Goal: Transaction & Acquisition: Purchase product/service

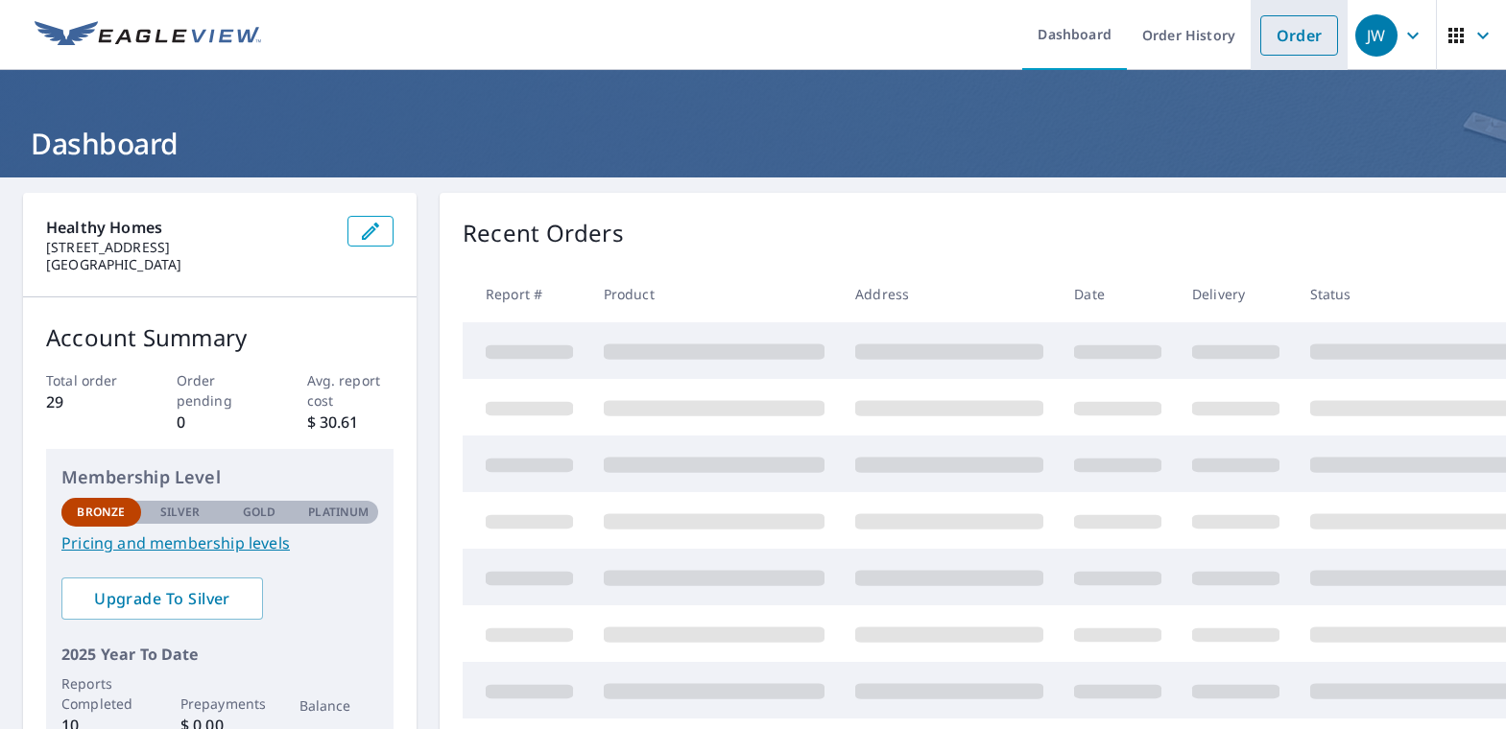
click at [1285, 15] on link "Order" at bounding box center [1299, 35] width 78 height 40
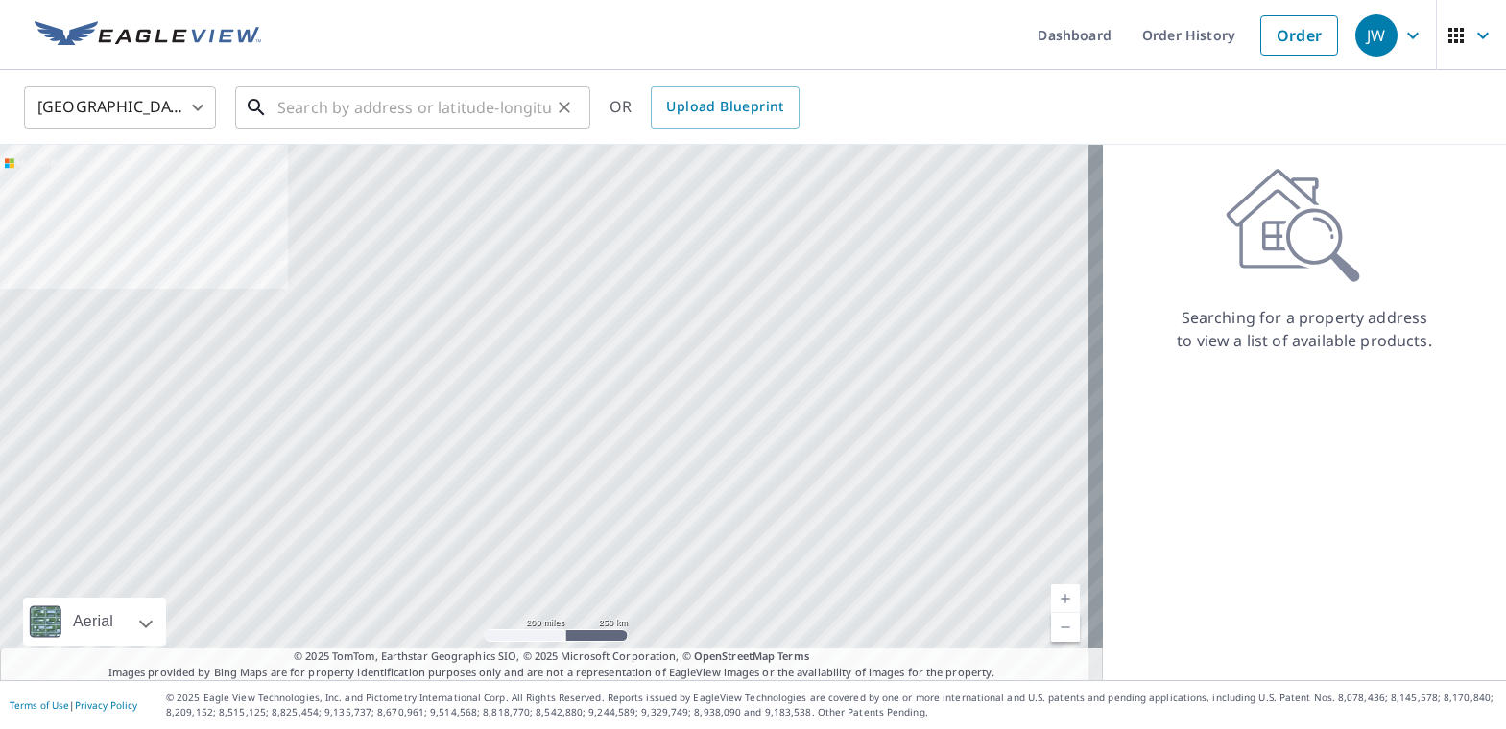
click at [438, 109] on input "text" at bounding box center [414, 108] width 274 height 54
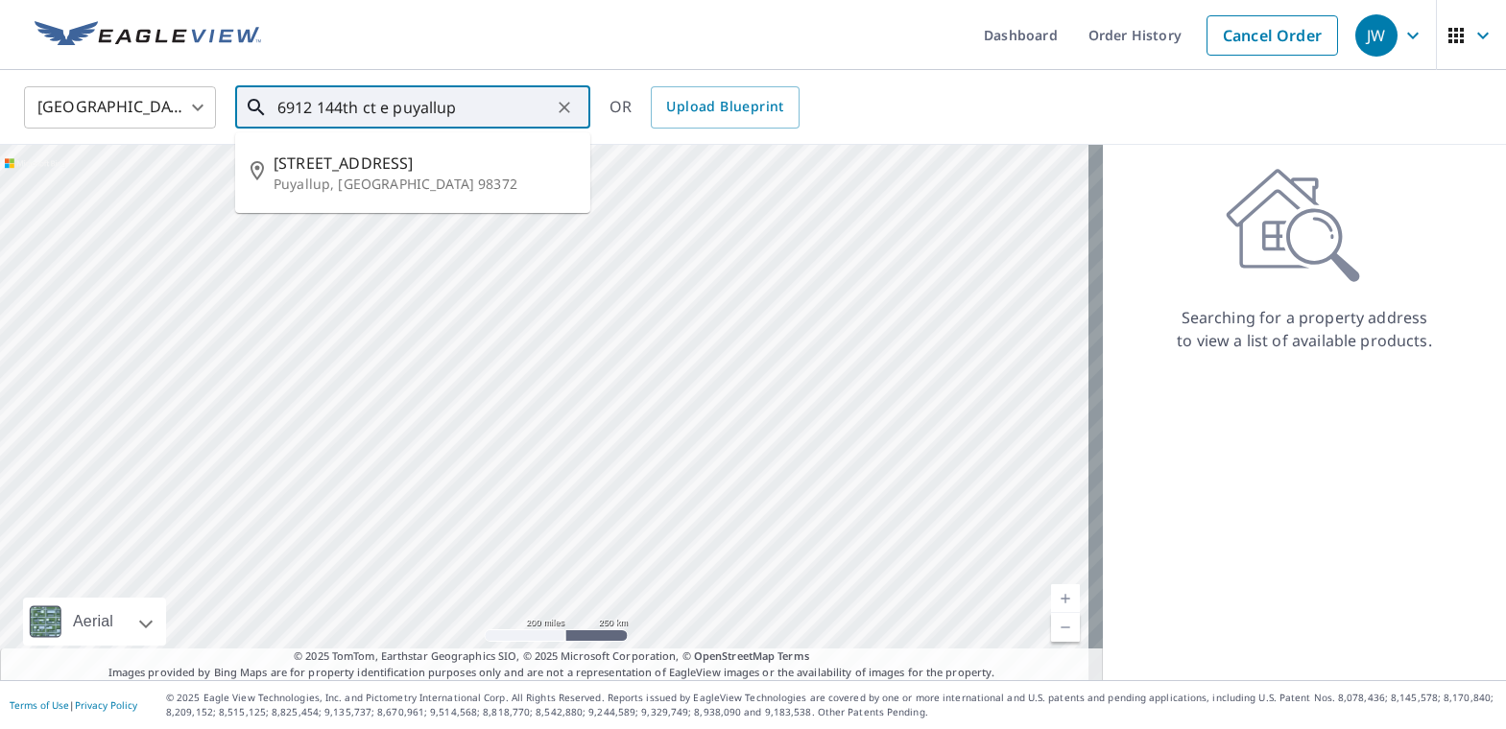
click at [355, 111] on input "6912 144th ct e puyallup" at bounding box center [414, 108] width 274 height 54
click at [425, 172] on span "[STREET_ADDRESS]" at bounding box center [424, 163] width 301 height 23
type input "[STREET_ADDRESS]"
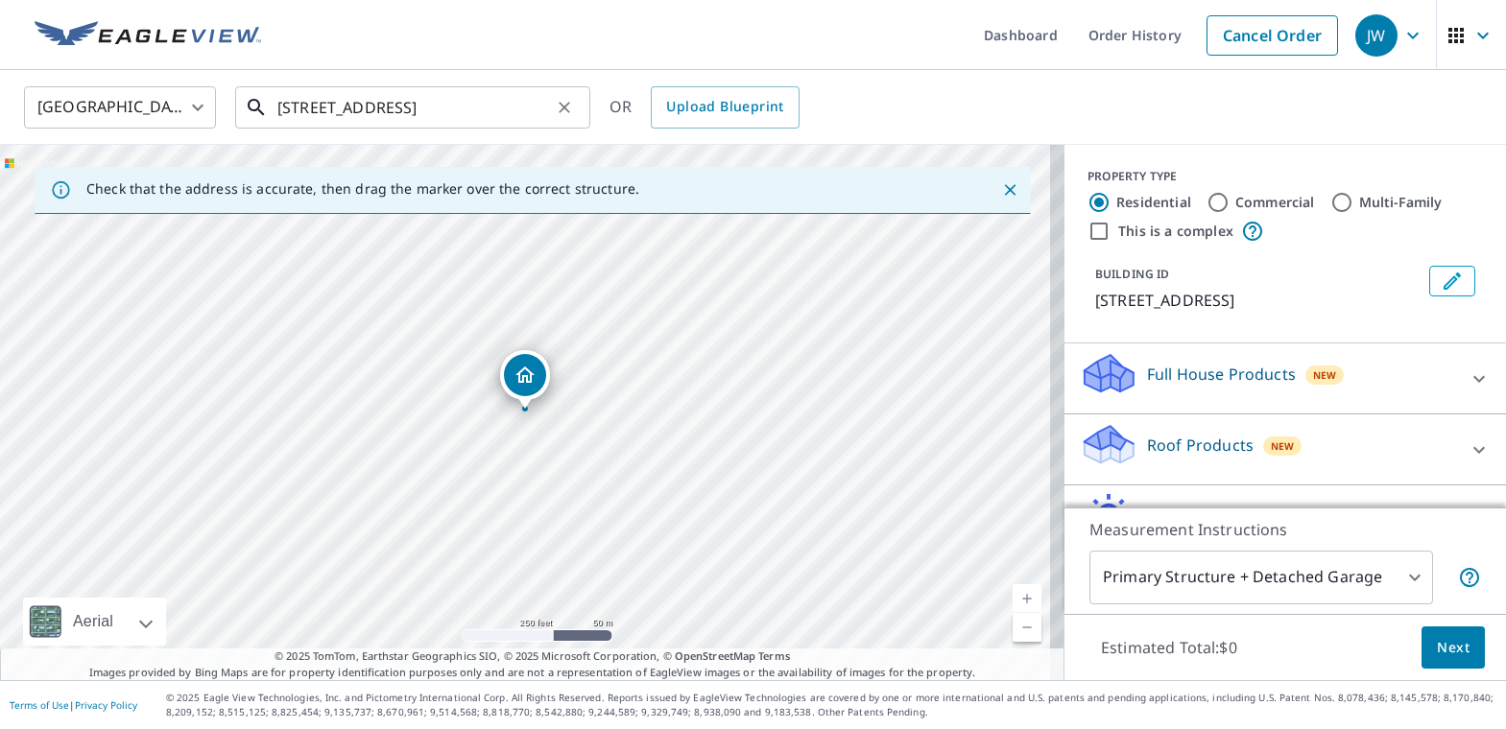
click at [500, 115] on input "[STREET_ADDRESS]" at bounding box center [414, 108] width 274 height 54
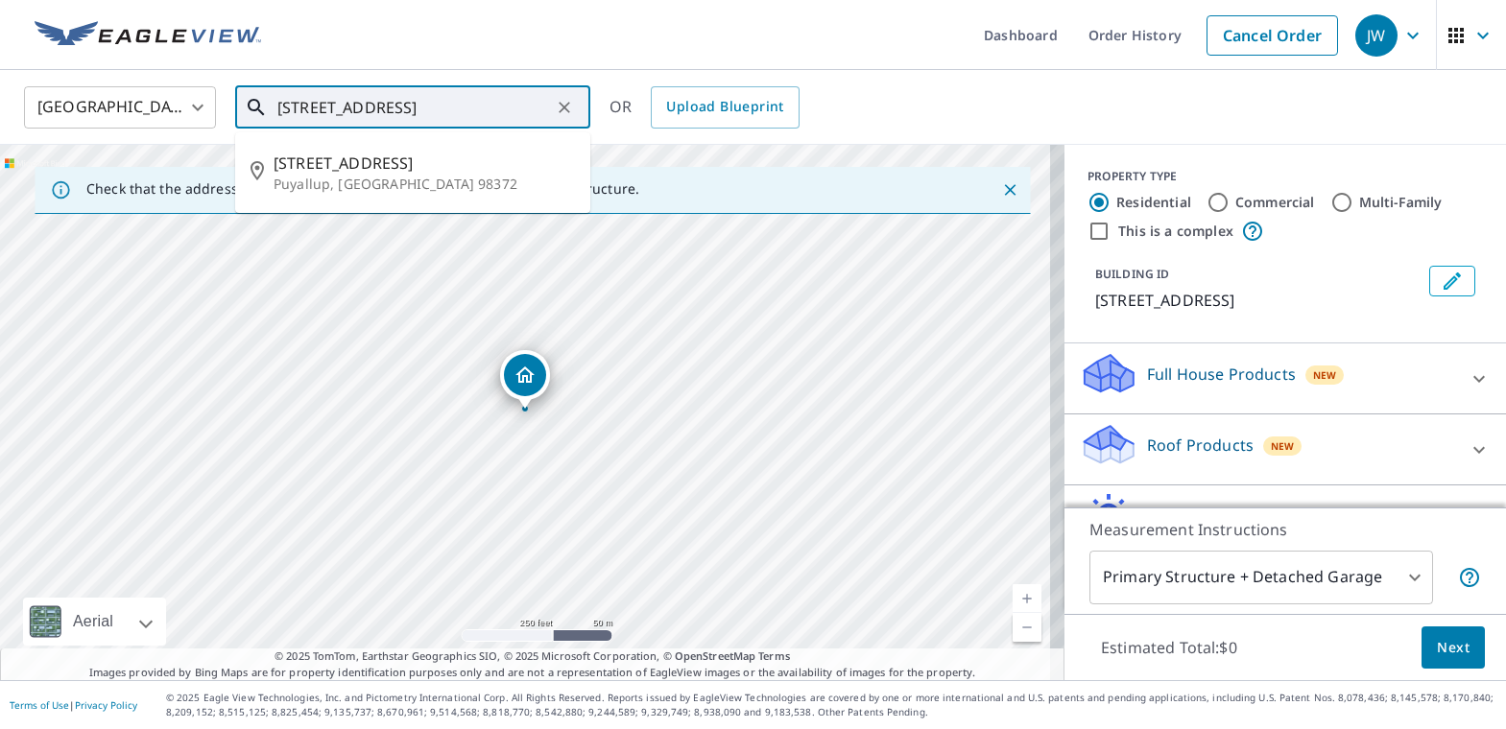
click at [500, 115] on input "[STREET_ADDRESS]" at bounding box center [414, 108] width 274 height 54
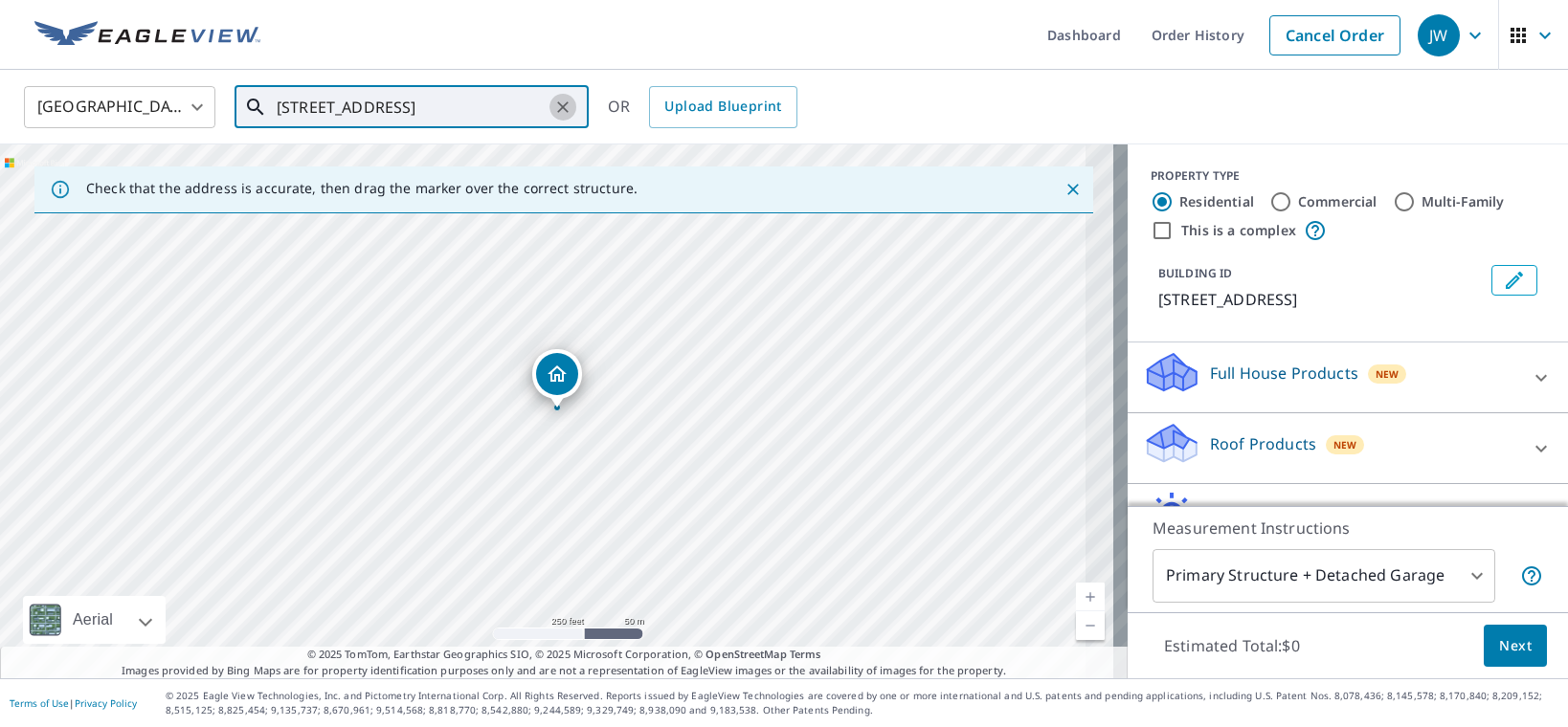
click at [567, 104] on icon "Clear" at bounding box center [564, 108] width 12 height 12
paste input "[STREET_ADDRESS]"
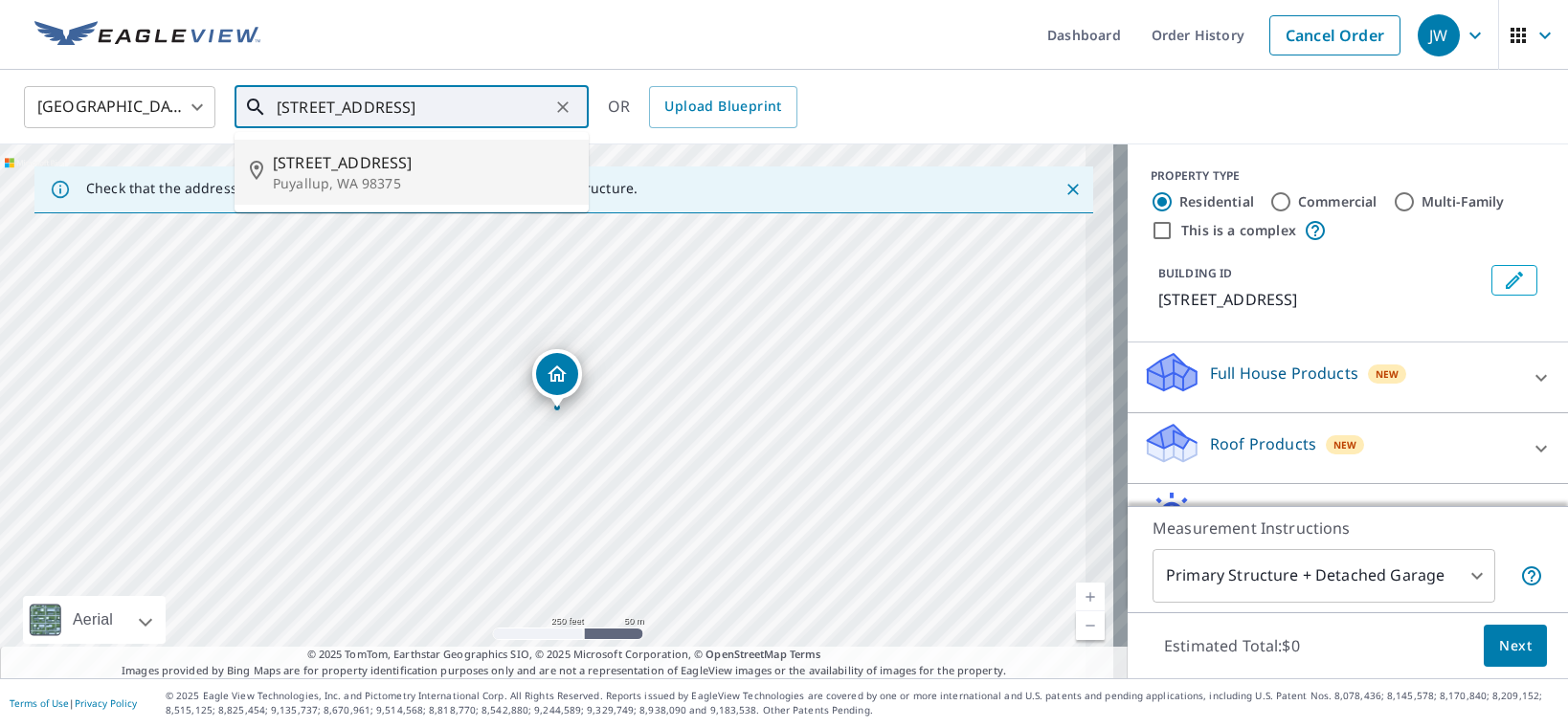
click at [419, 172] on span "[STREET_ADDRESS]" at bounding box center [423, 163] width 300 height 23
type input "[STREET_ADDRESS]"
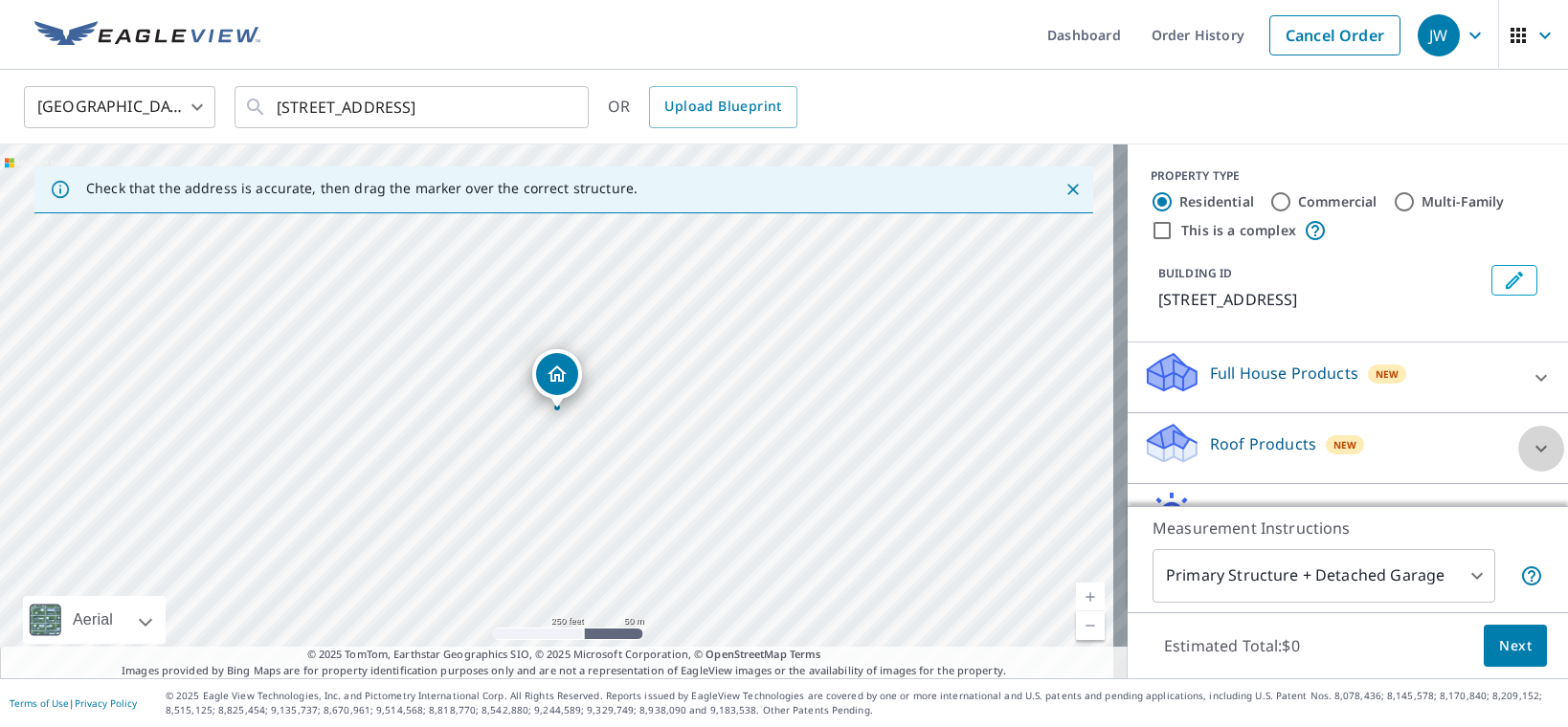
click at [1501, 452] on icon at bounding box center [1542, 448] width 12 height 7
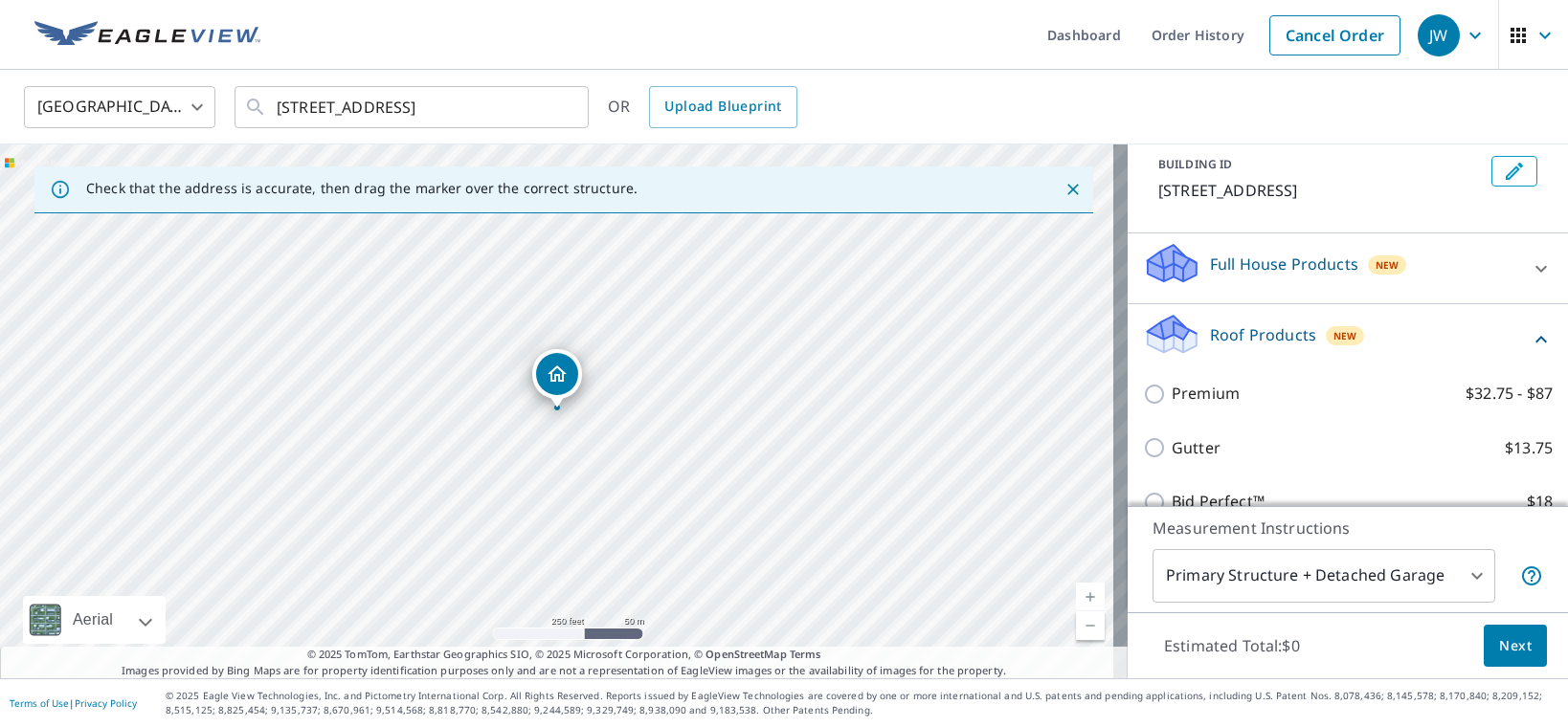
scroll to position [255, 0]
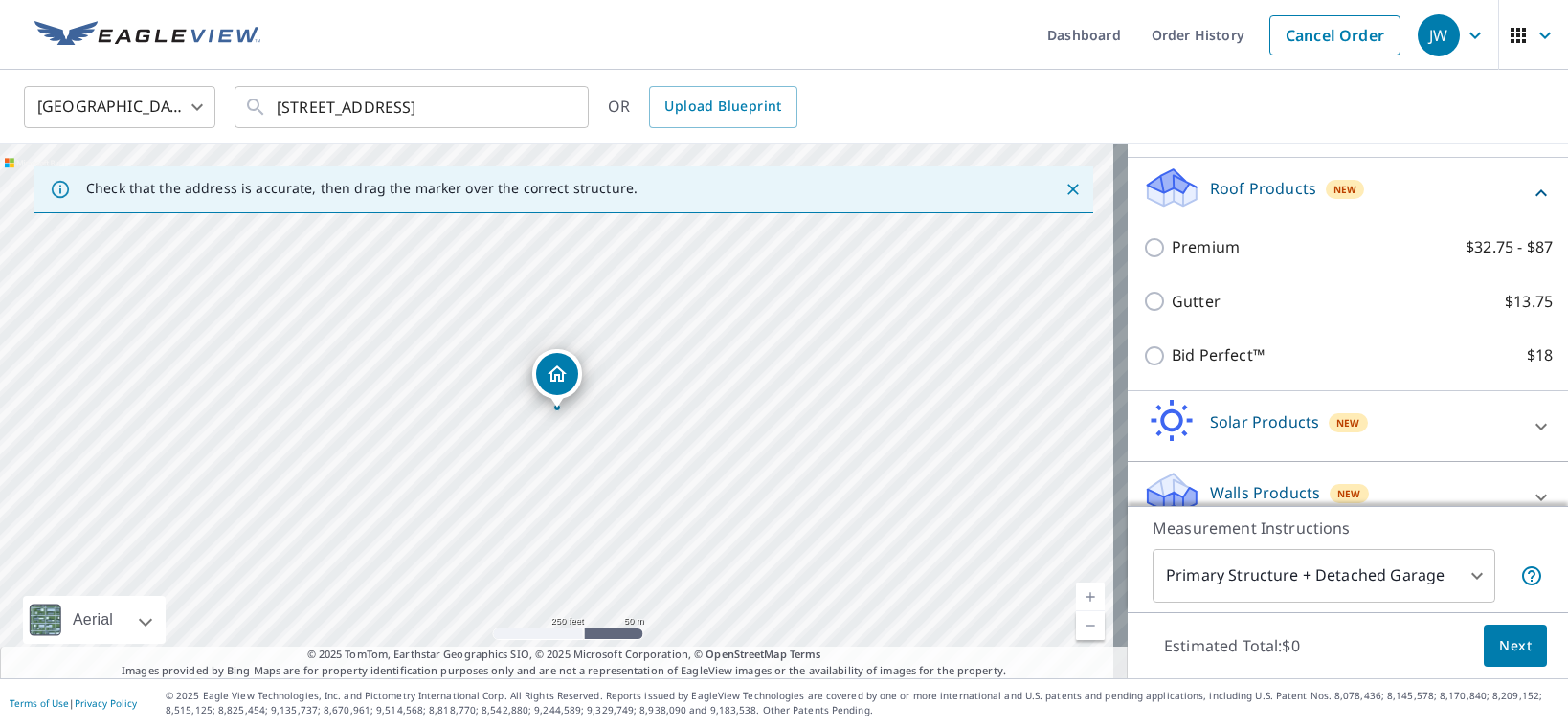
click at [1181, 368] on p "Bid Perfect™" at bounding box center [1218, 356] width 93 height 24
click at [1172, 368] on input "Bid Perfect™ $18" at bounding box center [1157, 356] width 29 height 23
checkbox input "true"
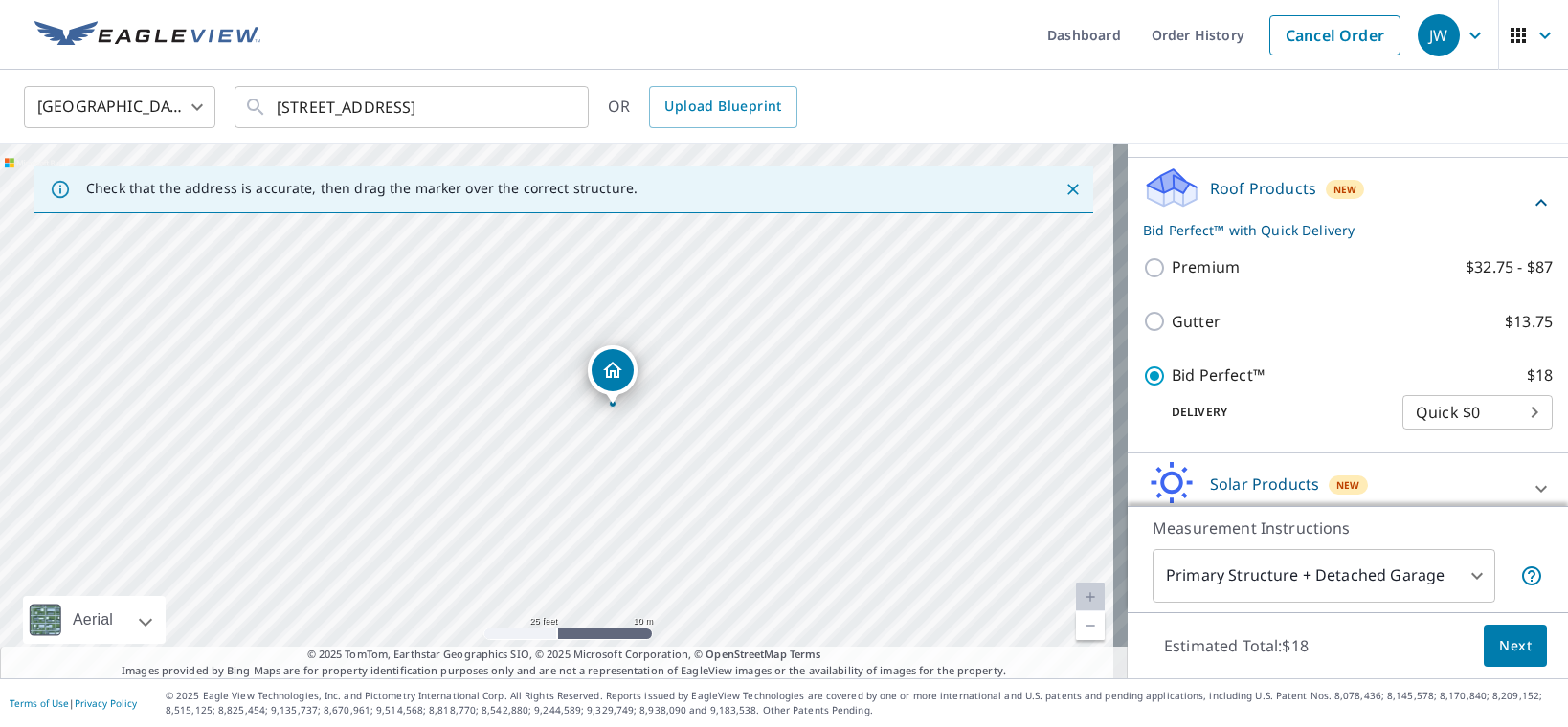
click at [1501, 647] on span "Next" at bounding box center [1515, 646] width 33 height 24
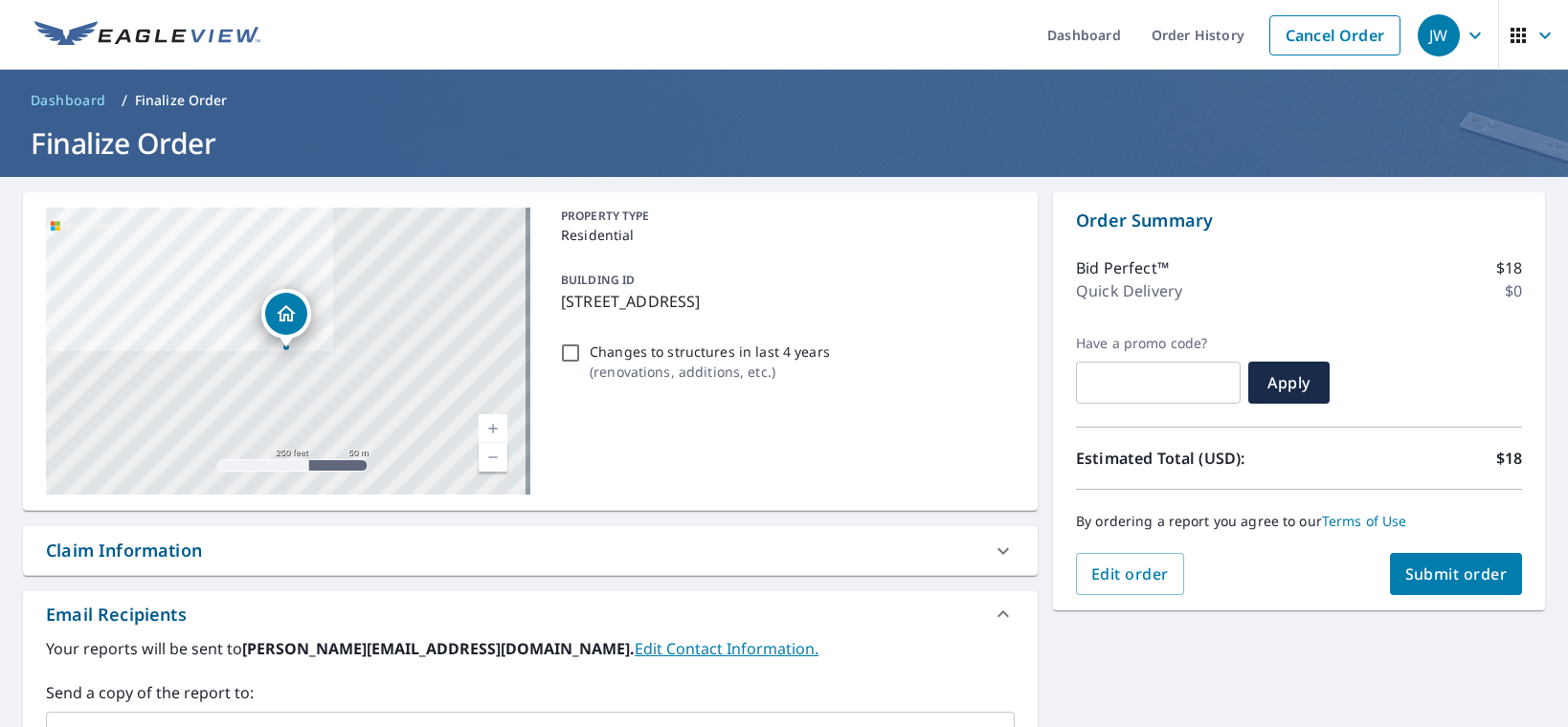
click at [1443, 576] on span "Submit order" at bounding box center [1456, 573] width 103 height 21
